Goal: Task Accomplishment & Management: Use online tool/utility

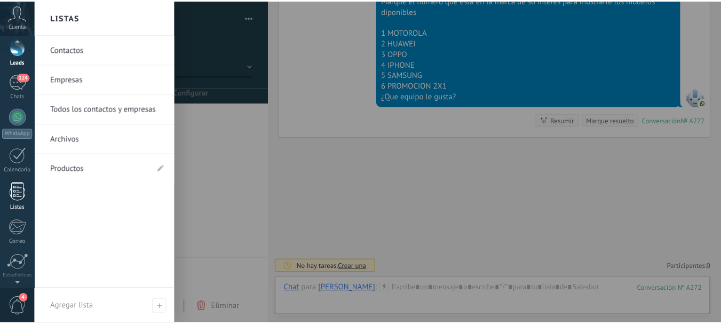
scroll to position [107, 0]
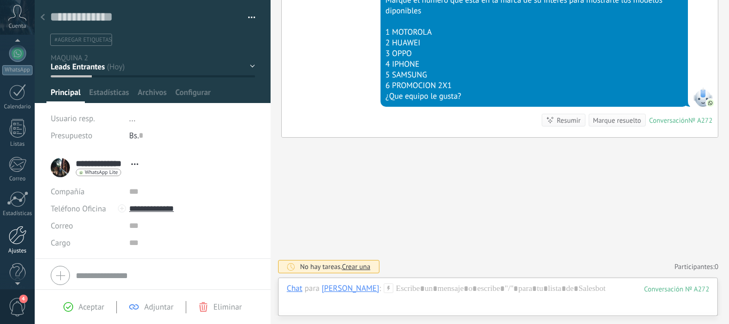
click at [18, 230] on div at bounding box center [18, 235] width 18 height 19
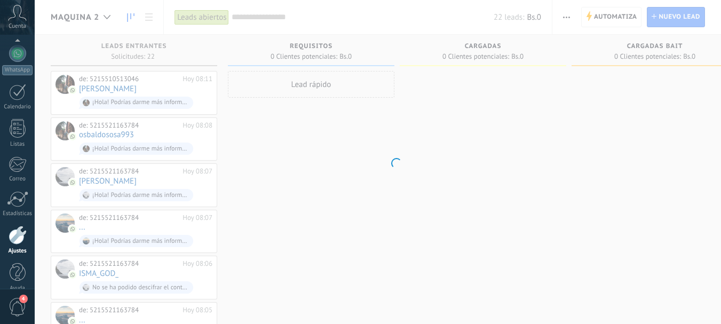
scroll to position [120, 0]
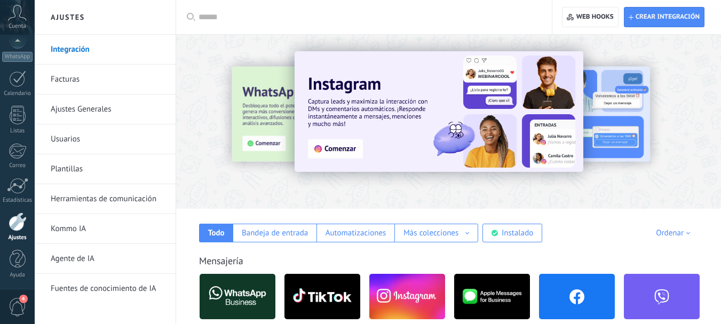
click at [522, 231] on div "Instalado" at bounding box center [517, 233] width 31 height 10
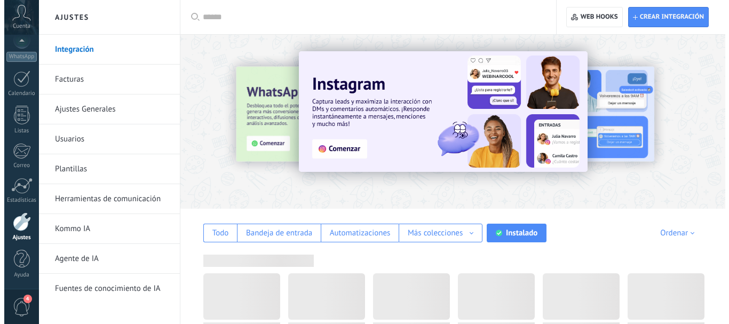
scroll to position [58, 0]
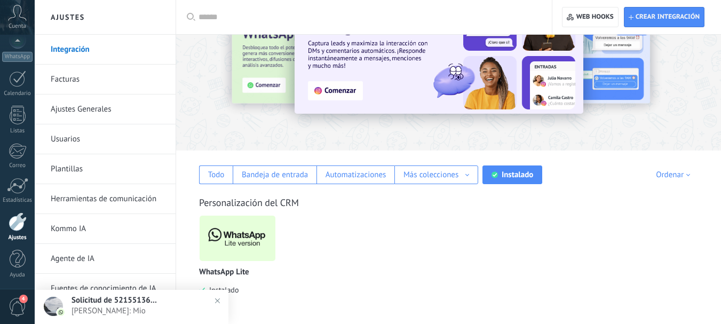
drag, startPoint x: 184, startPoint y: 186, endPoint x: 233, endPoint y: 232, distance: 66.8
click at [233, 232] on div "Todo Bandeja de entrada Automatizaciones Más colecciones Fuentes de leads Soluc…" at bounding box center [448, 236] width 545 height 173
click at [236, 248] on img at bounding box center [238, 238] width 76 height 52
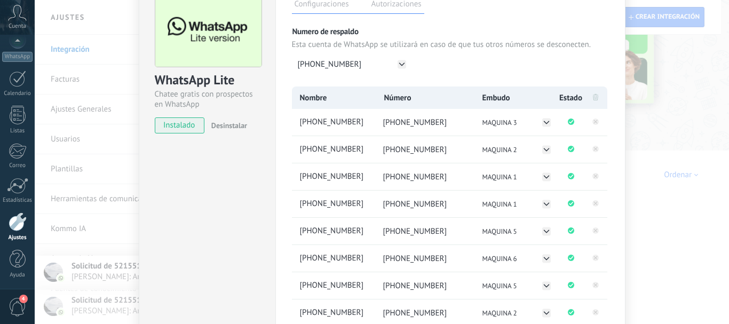
scroll to position [107, 0]
